Goal: Information Seeking & Learning: Find specific fact

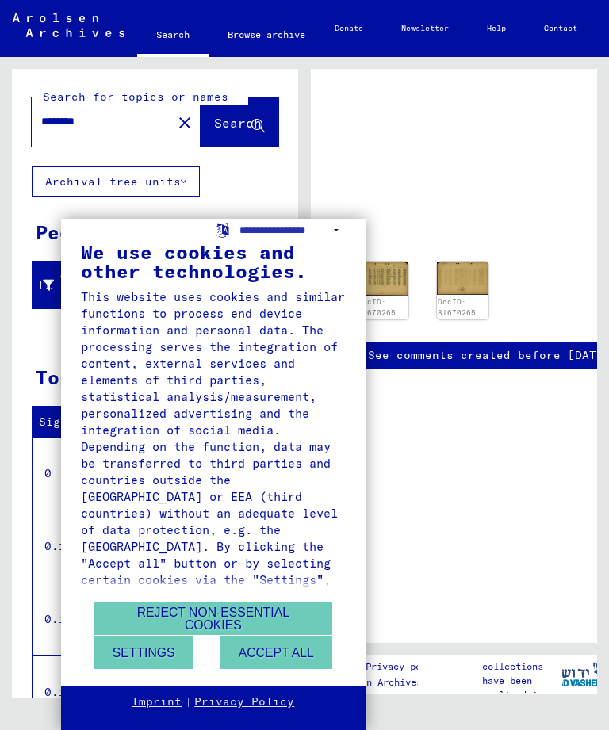
click at [266, 609] on button "Reject non-essential cookies" at bounding box center [213, 618] width 238 height 32
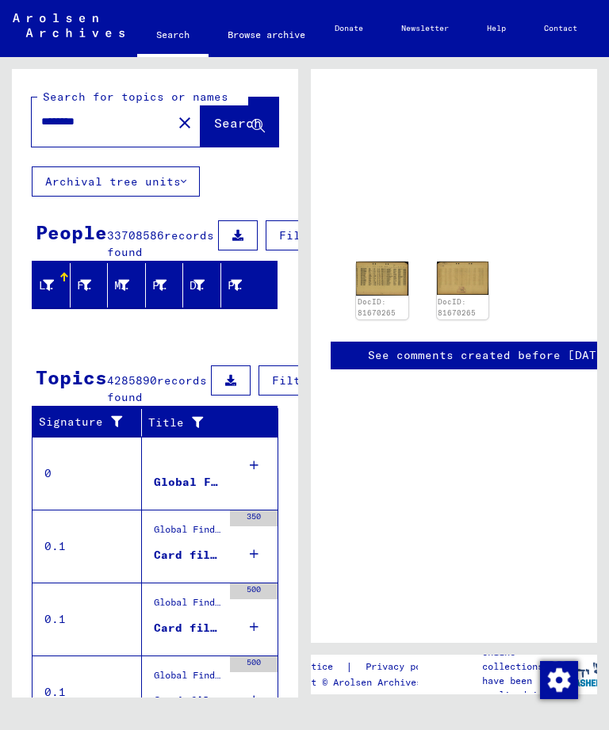
scroll to position [97, -21]
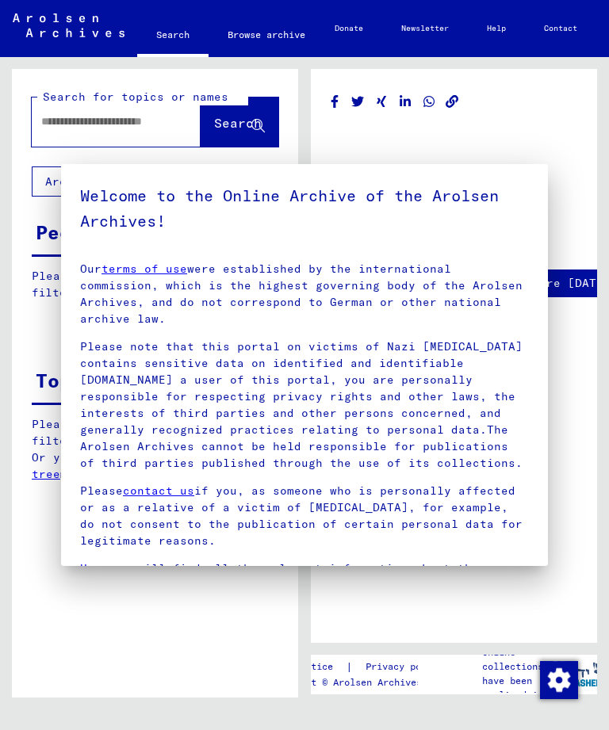
type input "********"
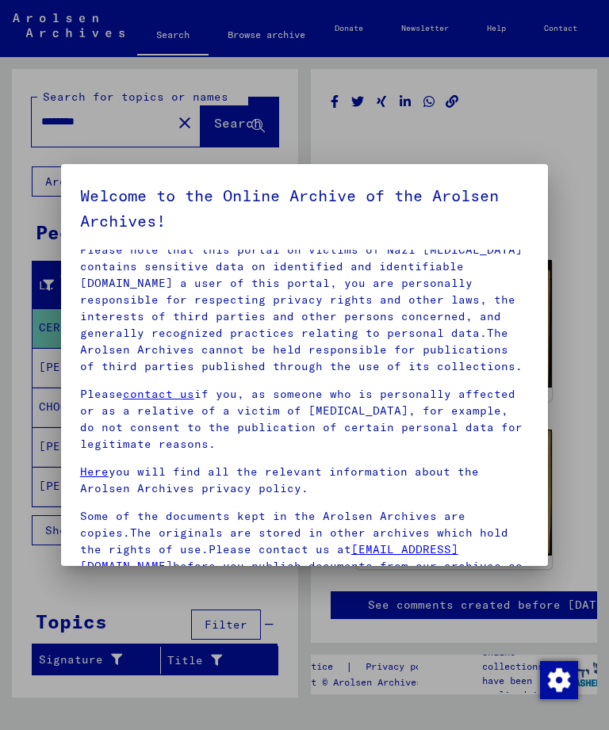
scroll to position [94, 0]
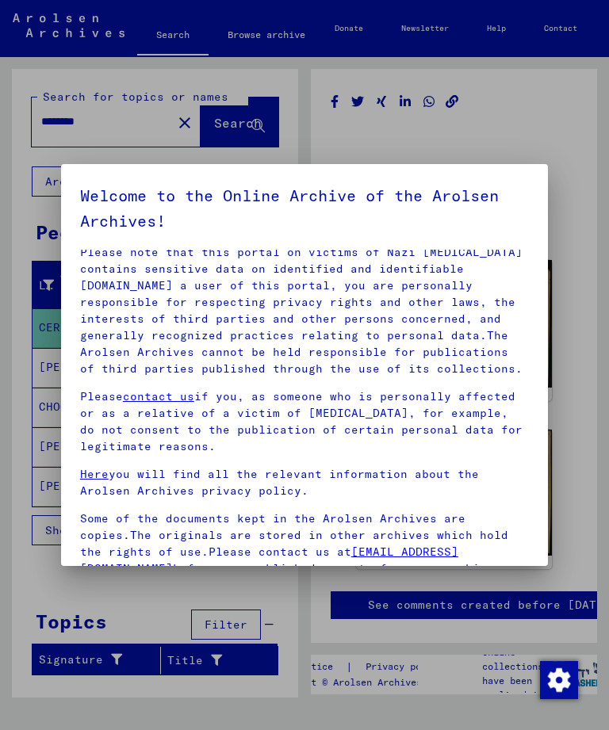
click at [569, 366] on div at bounding box center [304, 365] width 609 height 730
click at [501, 126] on div at bounding box center [304, 365] width 609 height 730
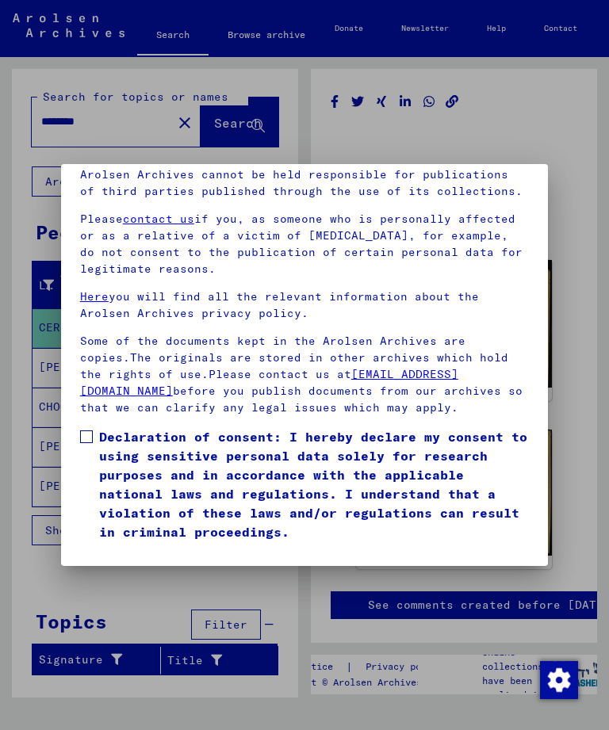
scroll to position [210, 0]
click at [99, 427] on span "Declaration of consent: I hereby declare my consent to using sensitive personal…" at bounding box center [313, 484] width 429 height 114
click at [132, 549] on button "I agree" at bounding box center [118, 564] width 77 height 30
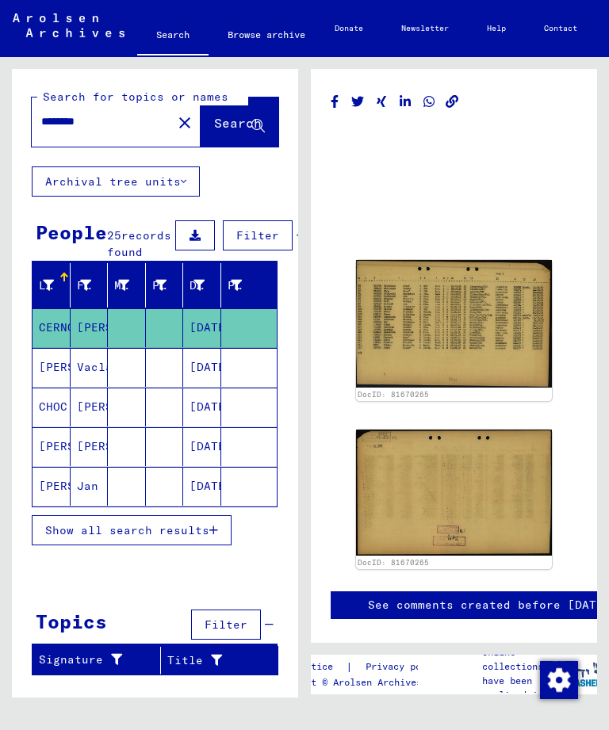
scroll to position [8, 0]
click at [454, 316] on img at bounding box center [454, 324] width 196 height 128
click at [444, 311] on img at bounding box center [454, 324] width 196 height 128
click at [467, 319] on img at bounding box center [454, 324] width 196 height 128
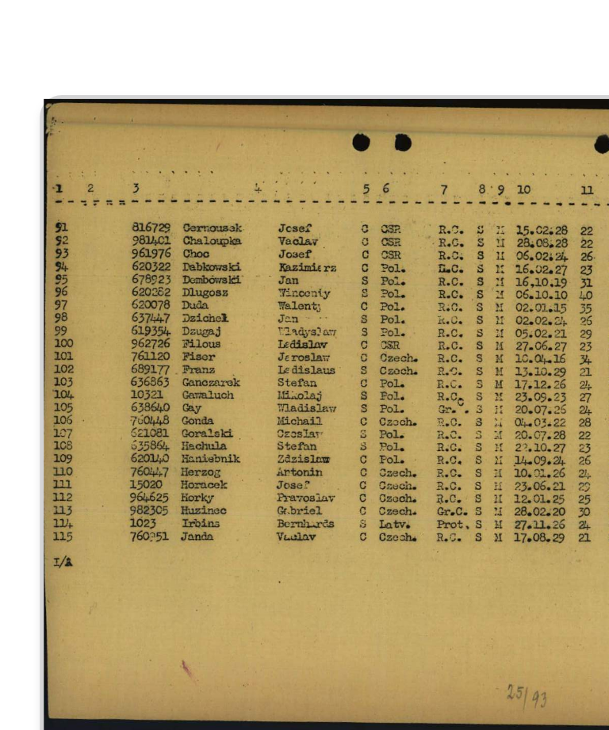
scroll to position [0, 2]
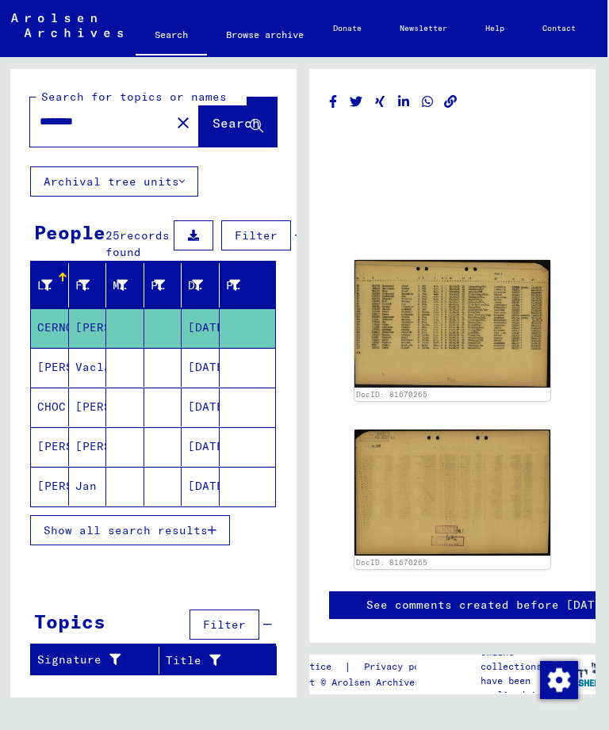
click at [444, 483] on img at bounding box center [452, 492] width 196 height 126
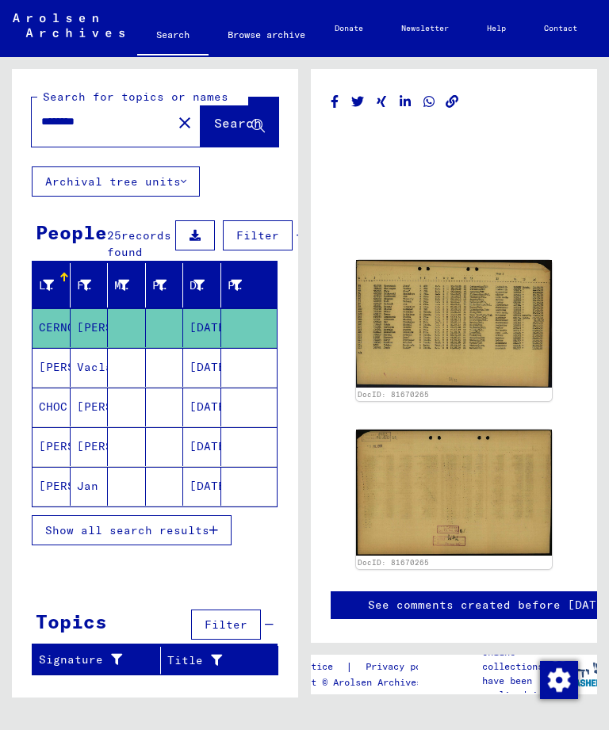
scroll to position [18, 0]
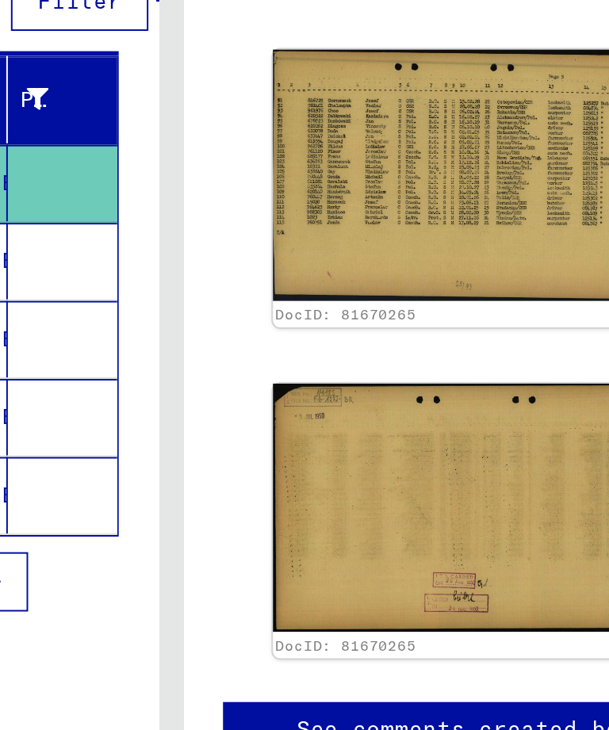
click at [356, 429] on img at bounding box center [454, 492] width 196 height 126
click at [368, 597] on link "See comments created before [DATE]" at bounding box center [489, 605] width 242 height 17
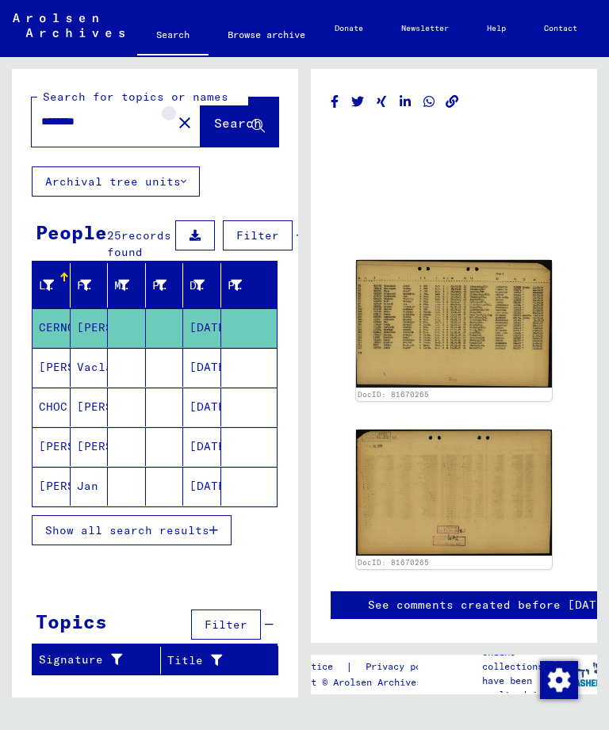
click at [175, 113] on mat-icon "close" at bounding box center [184, 122] width 19 height 19
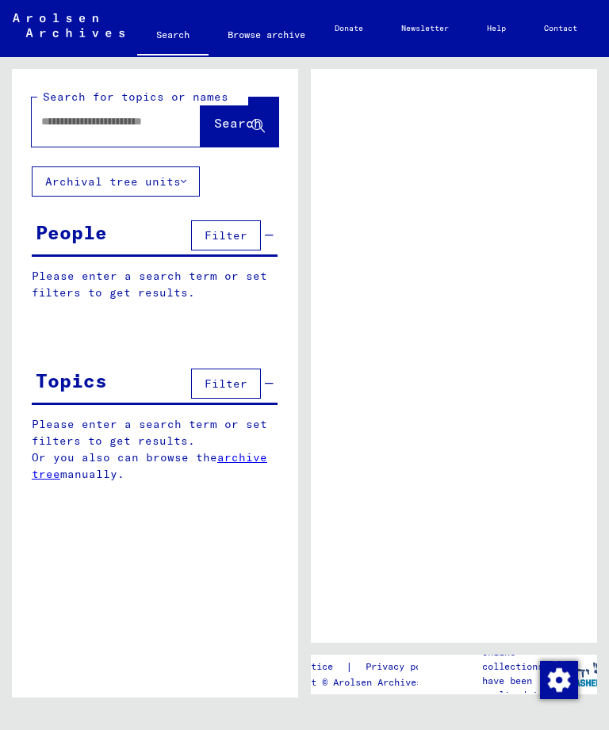
click at [130, 113] on input "text" at bounding box center [101, 121] width 121 height 17
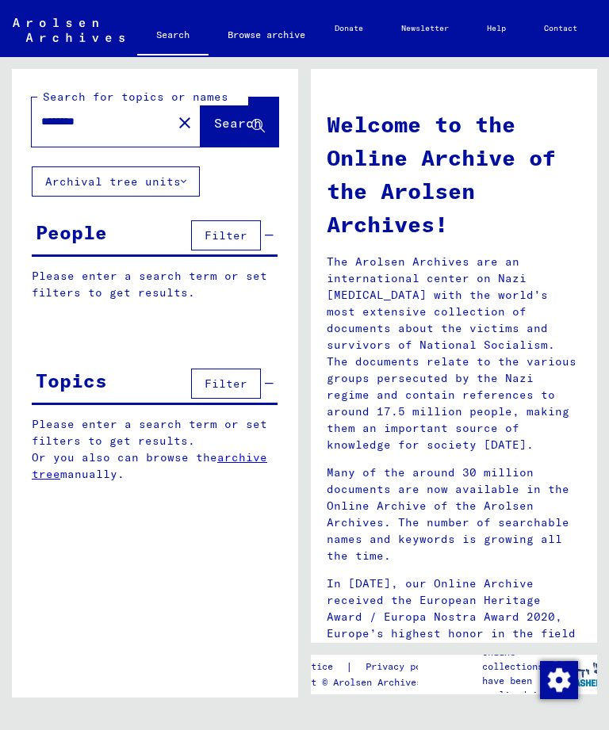
type input "********"
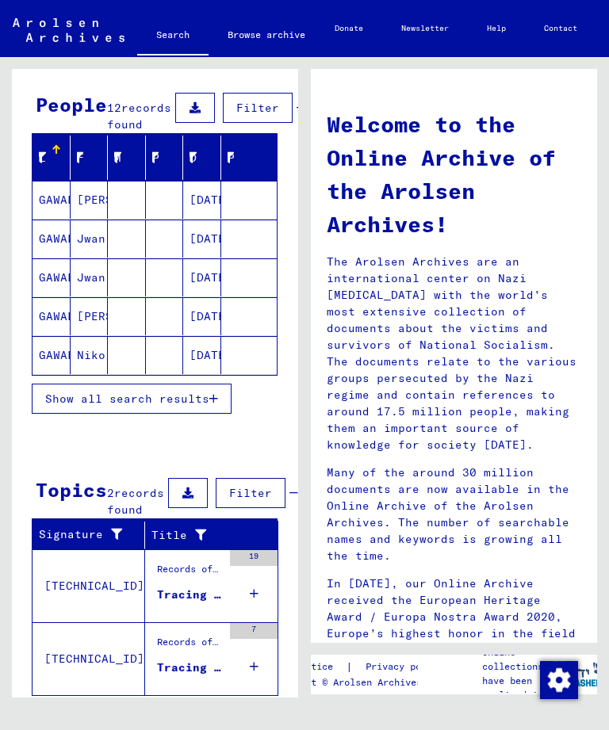
scroll to position [139, 0]
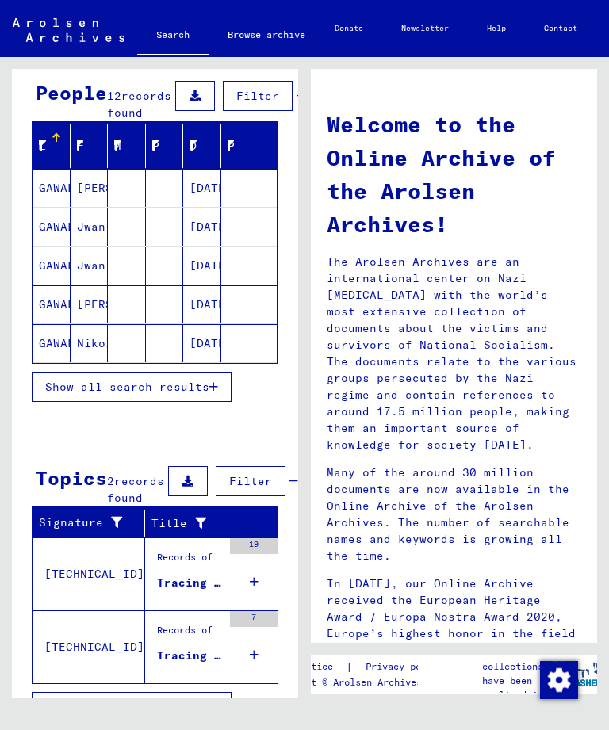
click at [190, 383] on span "Show all search results" at bounding box center [127, 387] width 164 height 14
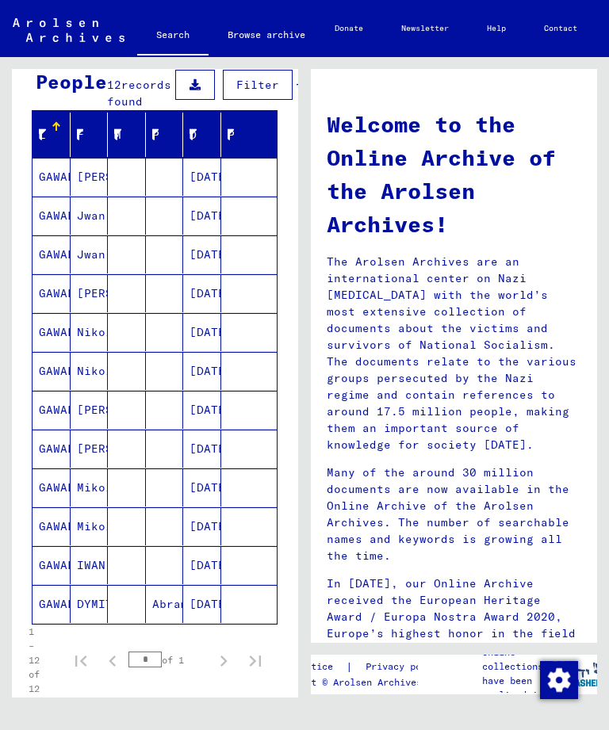
scroll to position [149, 0]
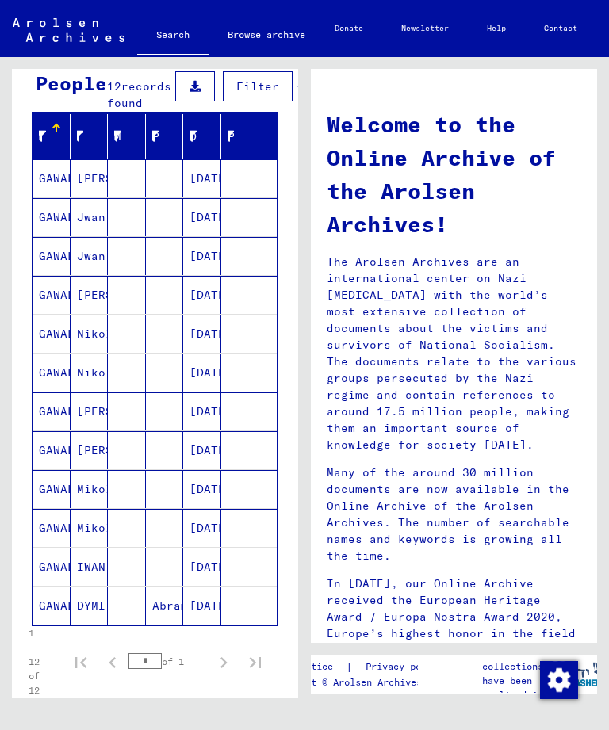
click at [201, 131] on div "Date of Birth" at bounding box center [204, 136] width 31 height 25
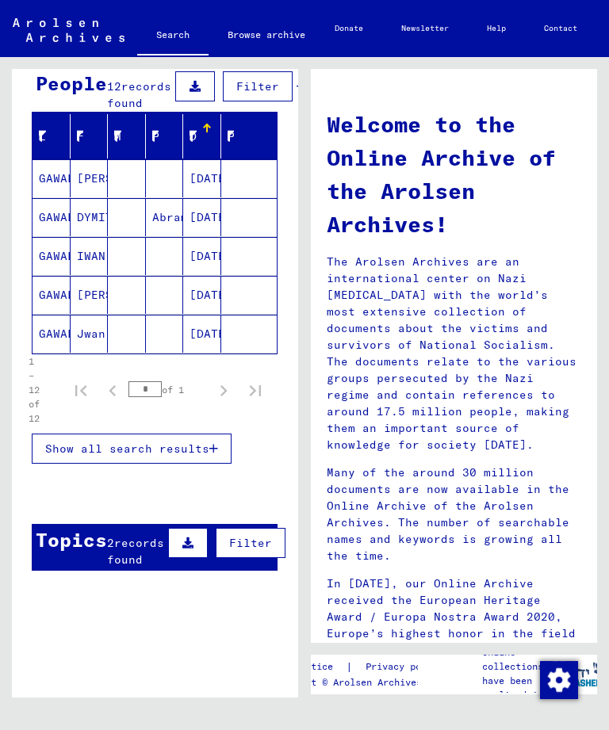
click at [207, 129] on div at bounding box center [207, 128] width 2 height 8
click at [196, 139] on icon at bounding box center [190, 136] width 11 height 11
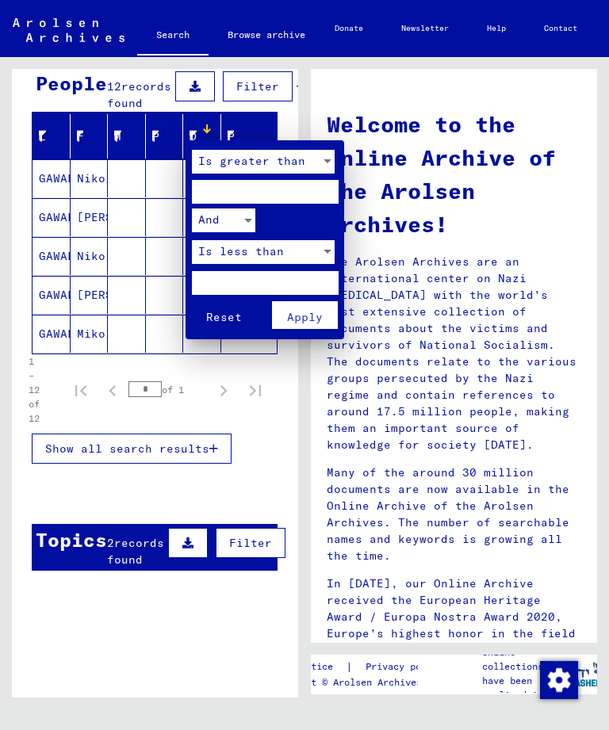
click at [292, 97] on div at bounding box center [304, 365] width 609 height 730
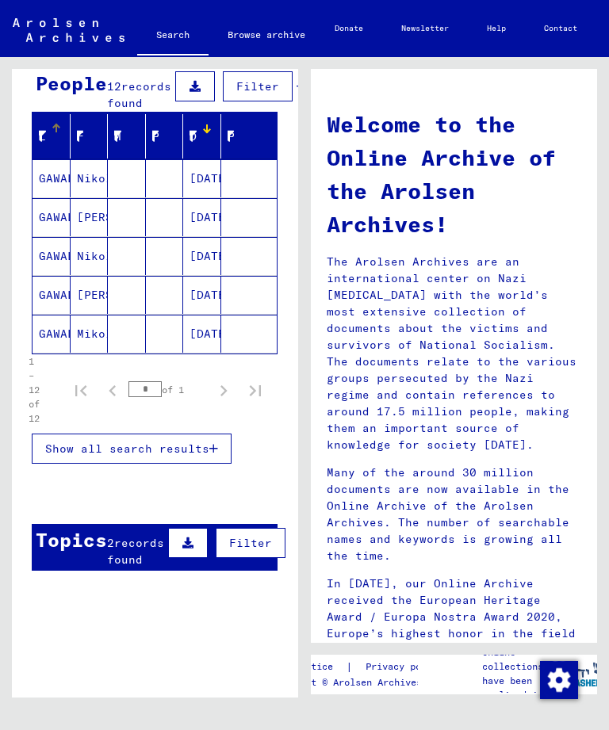
click at [45, 139] on icon at bounding box center [40, 136] width 11 height 11
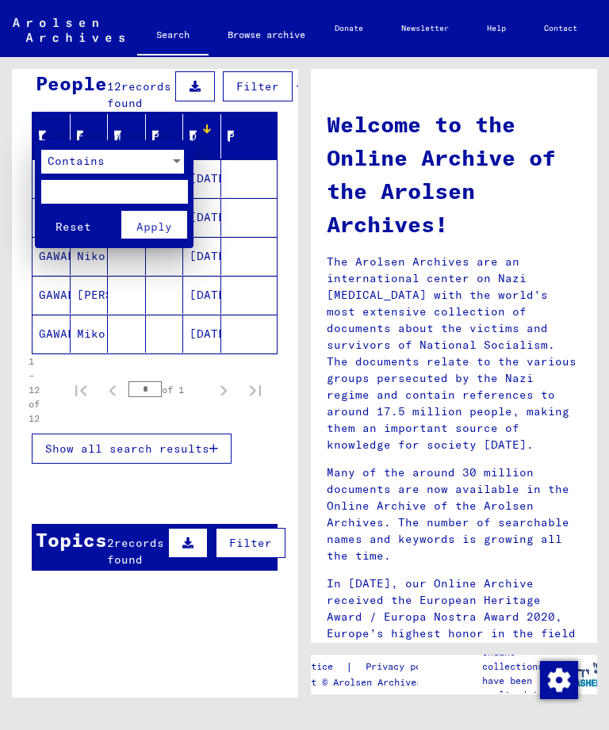
click at [58, 127] on div at bounding box center [304, 365] width 609 height 730
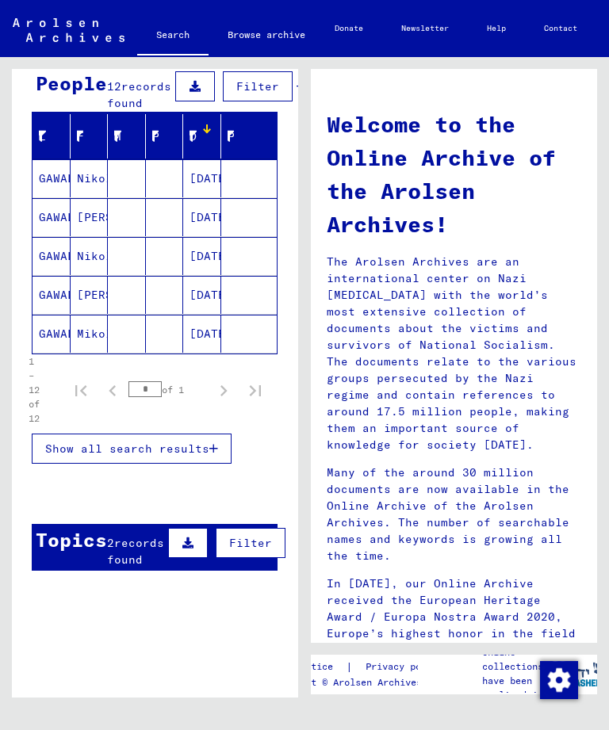
click at [52, 126] on div at bounding box center [57, 131] width 10 height 10
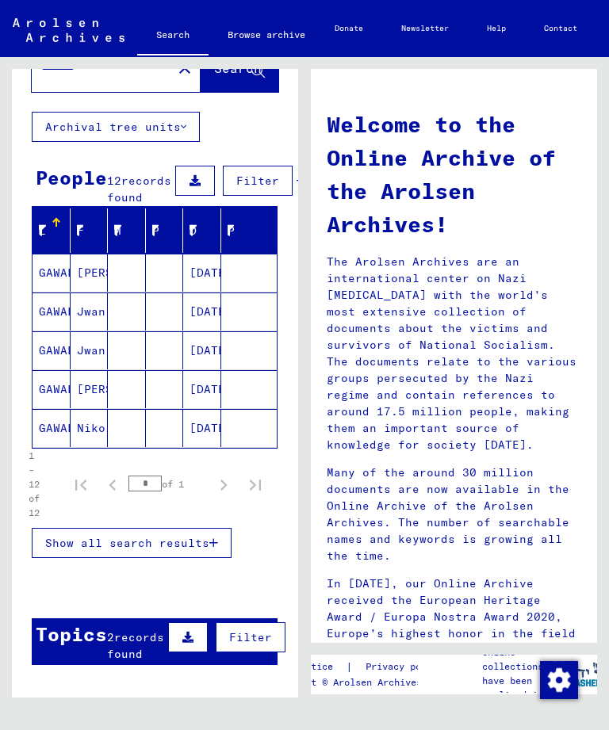
click at [7, 166] on div "Search for topics or names ******** close Search Archival tree units People 12 …" at bounding box center [152, 377] width 304 height 640
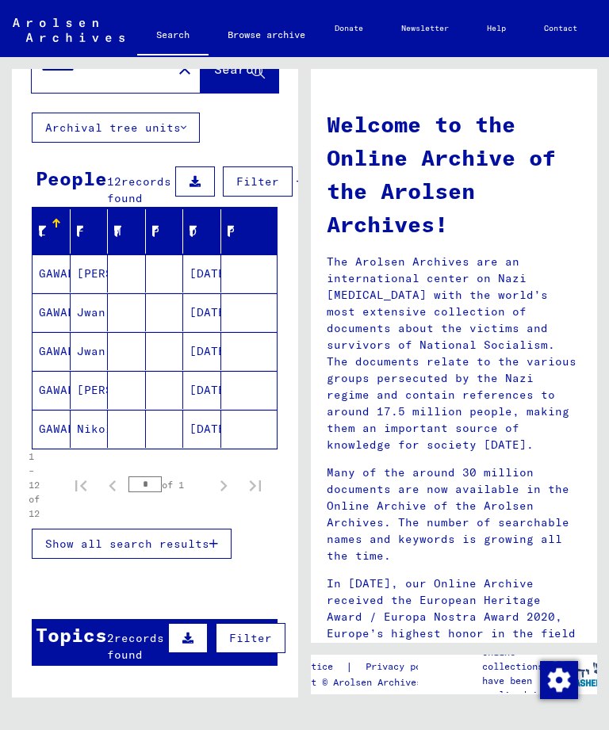
scroll to position [53, 0]
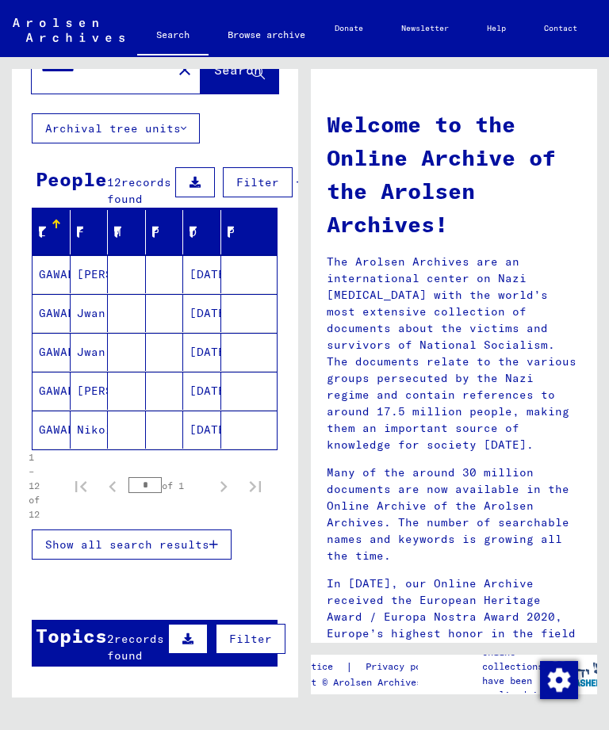
click at [189, 177] on icon at bounding box center [194, 182] width 11 height 11
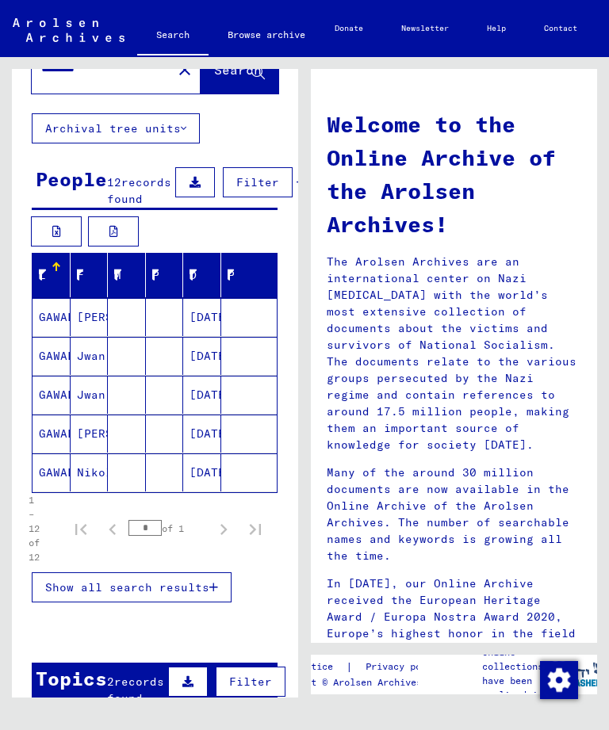
click at [240, 172] on button "Filter" at bounding box center [258, 182] width 70 height 30
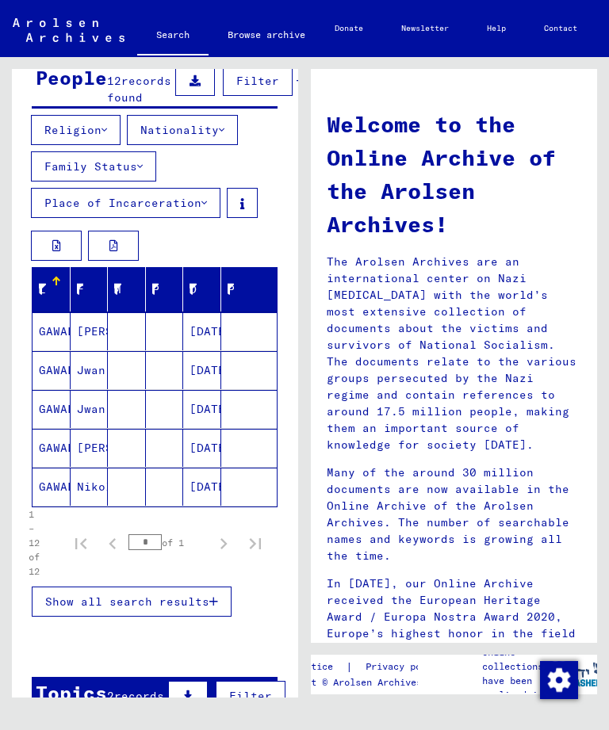
scroll to position [155, 0]
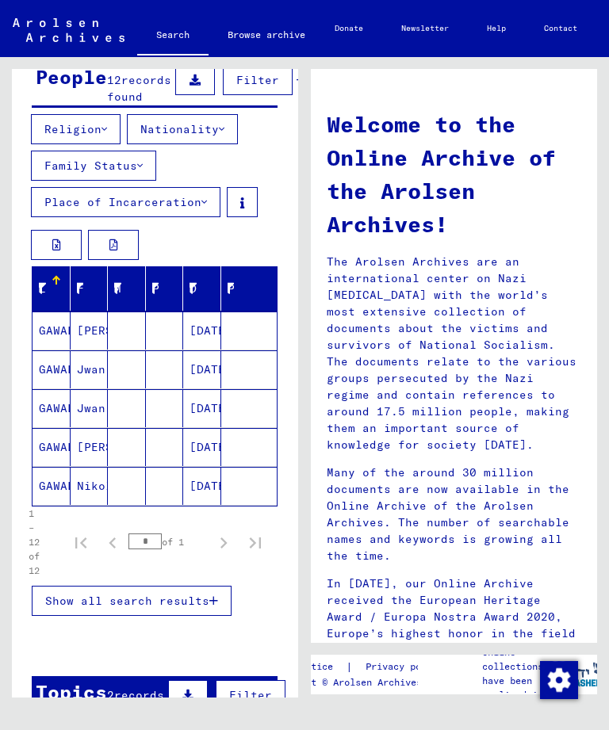
click at [281, 168] on div "Religion Nationality Family Status Place of Incarceration" at bounding box center [155, 168] width 286 height 109
click at [204, 208] on button "Place of Incarceration" at bounding box center [125, 202] width 189 height 30
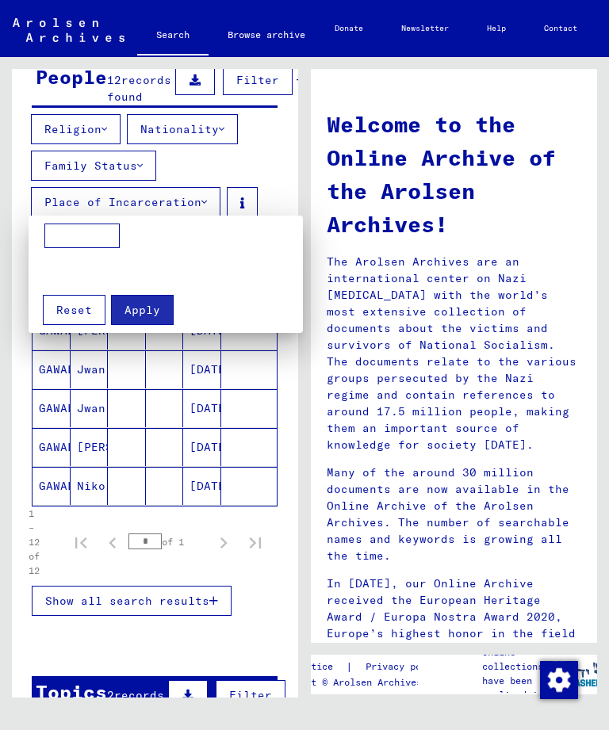
click at [269, 168] on div at bounding box center [304, 365] width 609 height 730
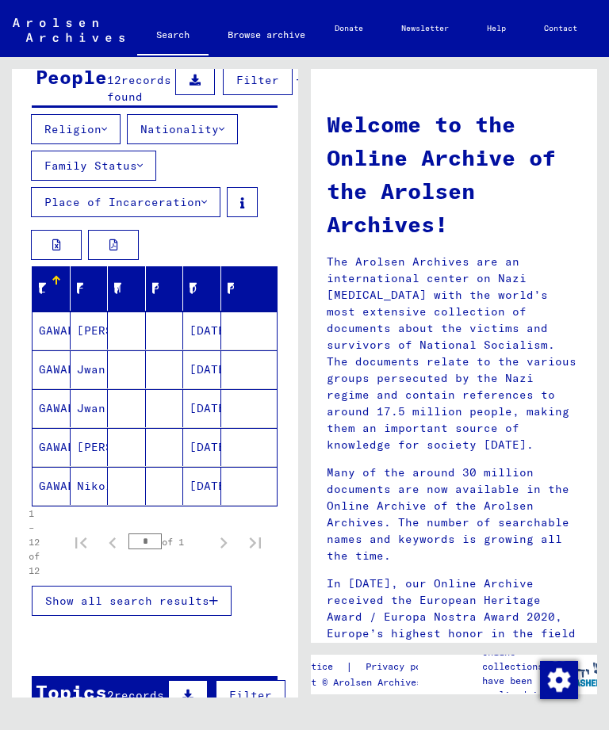
click at [273, 158] on div "Religion Nationality Family Status Place of Incarceration" at bounding box center [155, 168] width 286 height 109
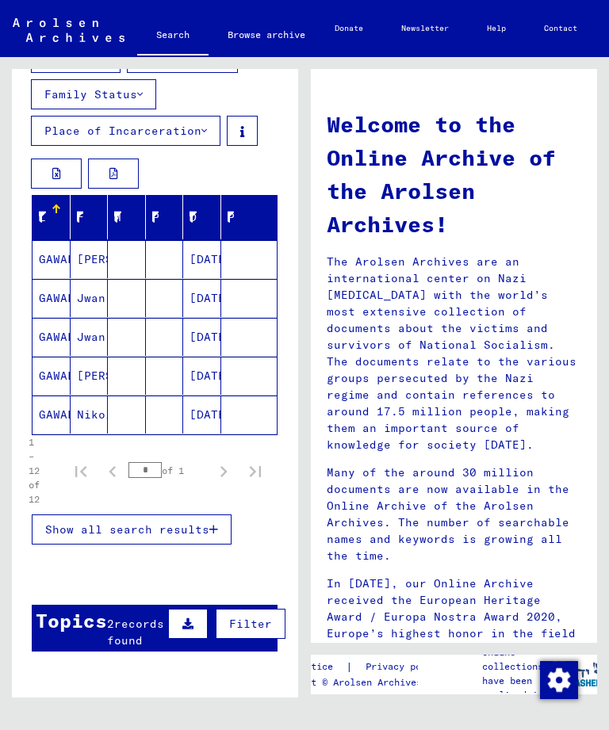
scroll to position [227, 0]
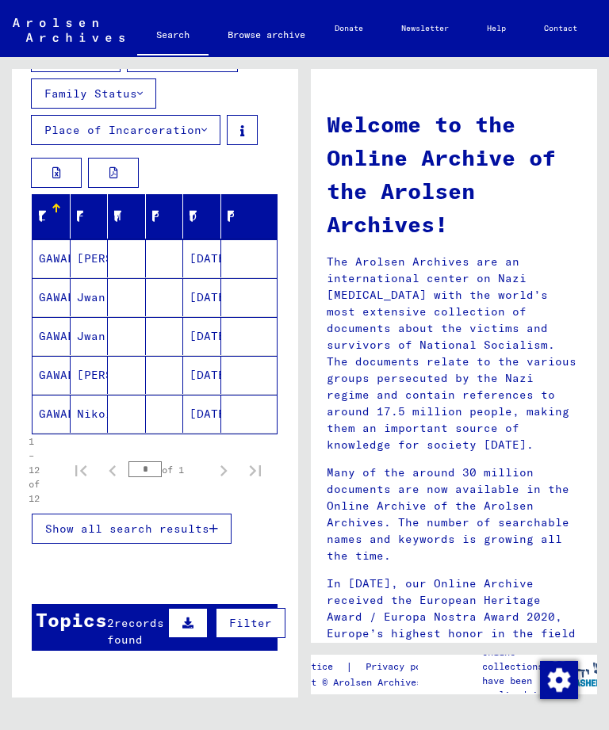
click at [93, 414] on mat-cell "Nikoley" at bounding box center [90, 414] width 38 height 38
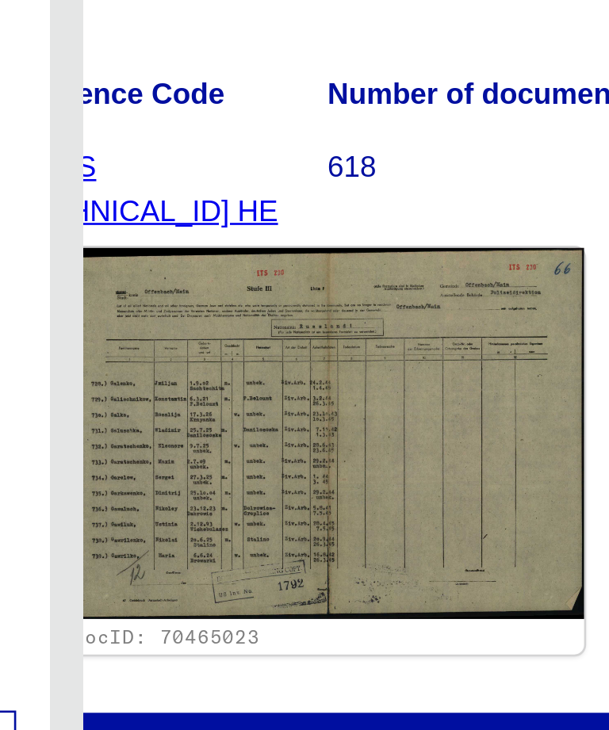
scroll to position [0, 51]
